Goal: Transaction & Acquisition: Purchase product/service

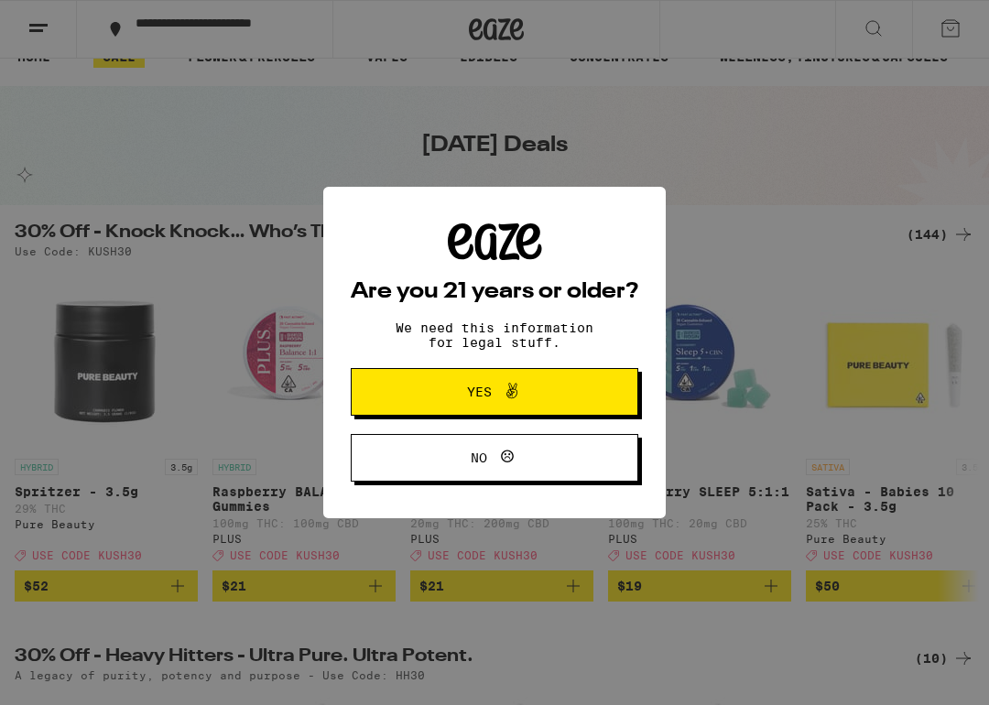
click at [584, 377] on button "Yes" at bounding box center [494, 392] width 287 height 48
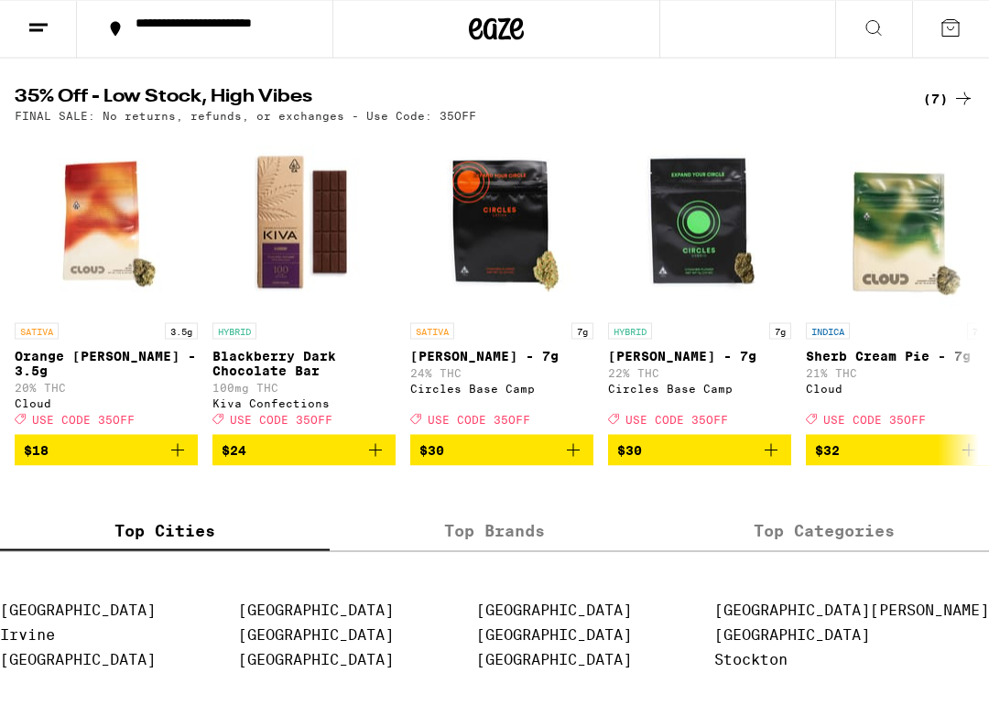
scroll to position [1016, 0]
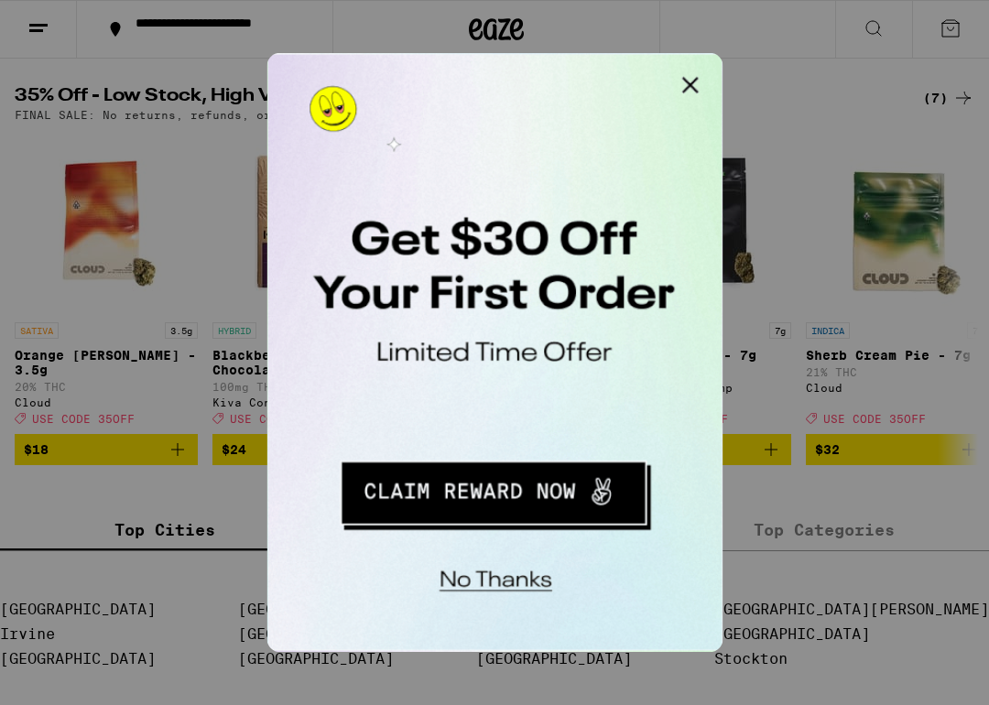
click at [450, 294] on button "Redirect to URL" at bounding box center [391, 297] width 227 height 47
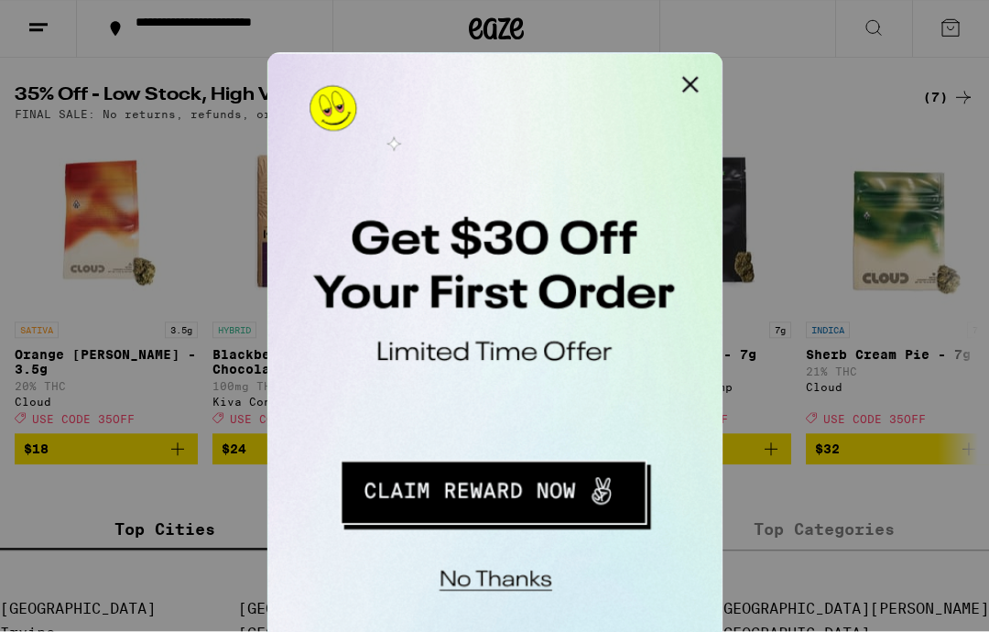
scroll to position [1089, 0]
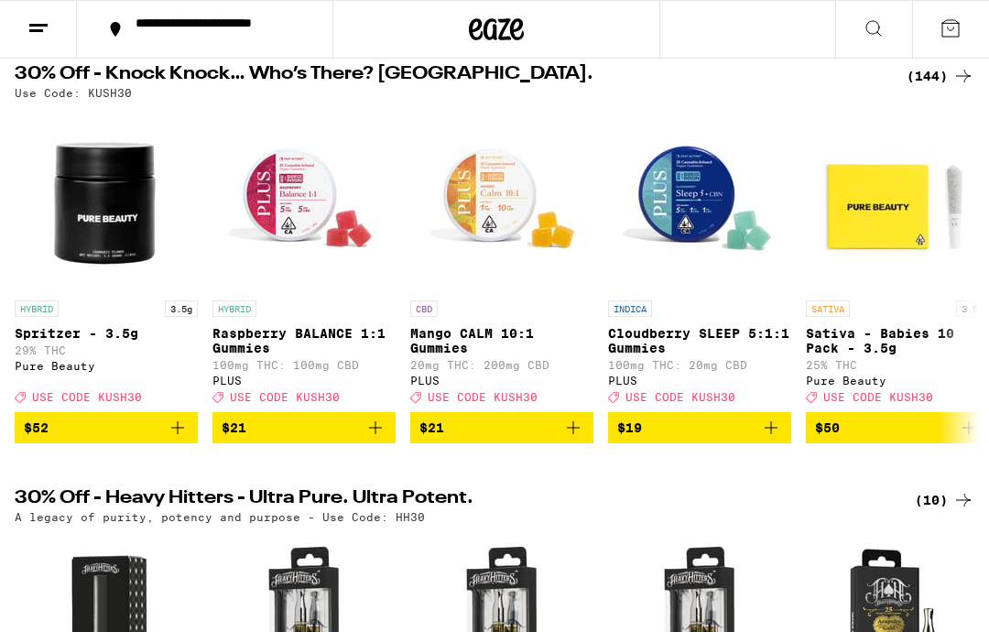
scroll to position [189, 0]
